Goal: Task Accomplishment & Management: Manage account settings

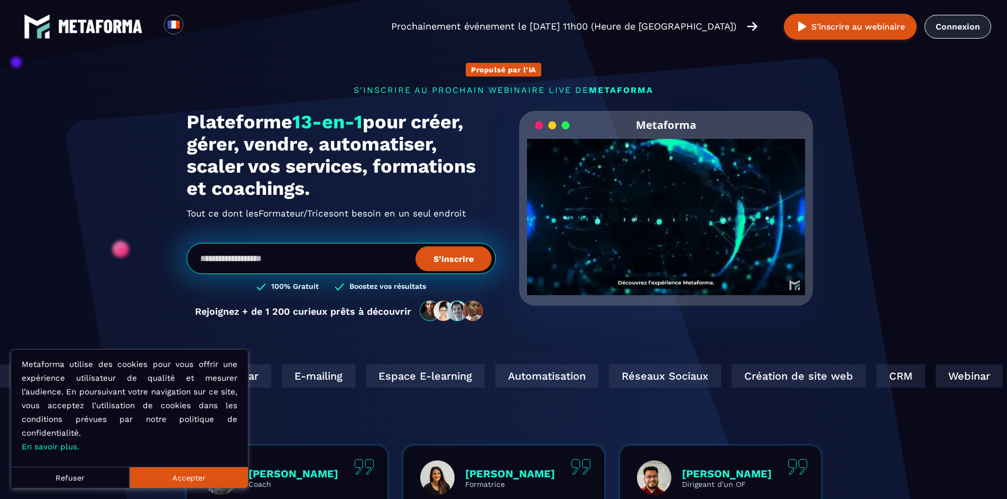
click at [965, 26] on link "Connexion" at bounding box center [957, 27] width 67 height 24
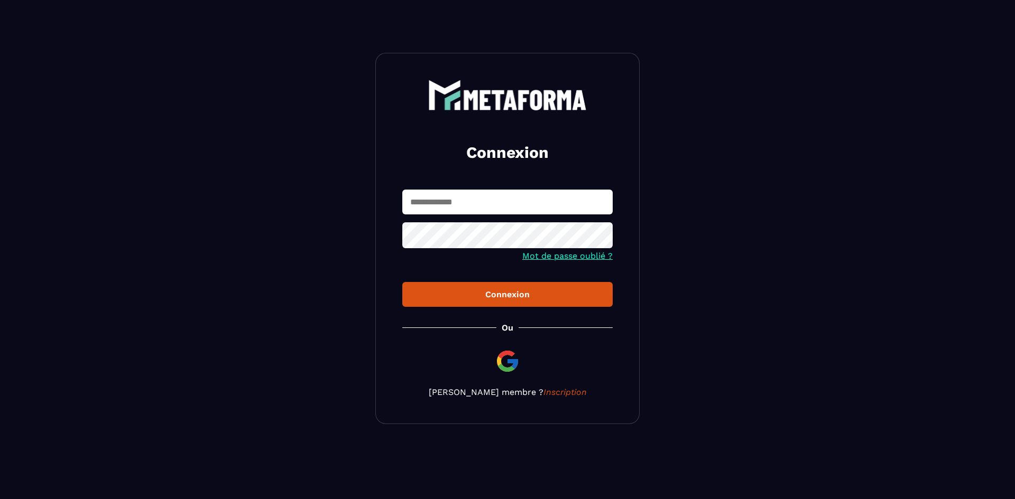
click at [462, 209] on input "text" at bounding box center [507, 202] width 210 height 25
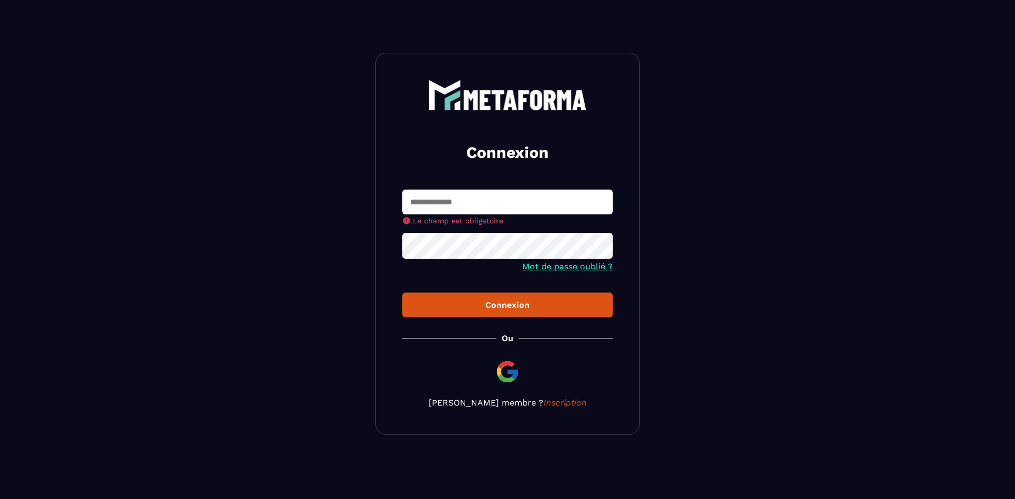
click at [789, 209] on section "Connexion Le champ est obligatoire Mot de passe oublié ? Connexion Ou Devenir m…" at bounding box center [507, 244] width 1015 height 488
click at [504, 371] on img at bounding box center [507, 371] width 25 height 25
